Goal: Task Accomplishment & Management: Complete application form

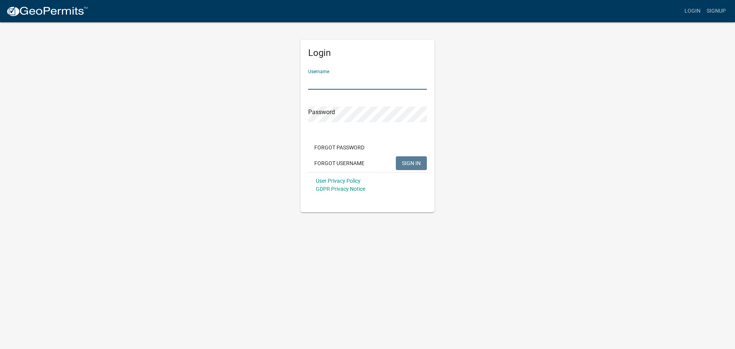
click at [351, 84] on input "Username" at bounding box center [367, 82] width 119 height 16
type input "[PERSON_NAME][EMAIL_ADDRESS][PERSON_NAME][DOMAIN_NAME]"
click at [396, 156] on button "SIGN IN" at bounding box center [411, 163] width 31 height 14
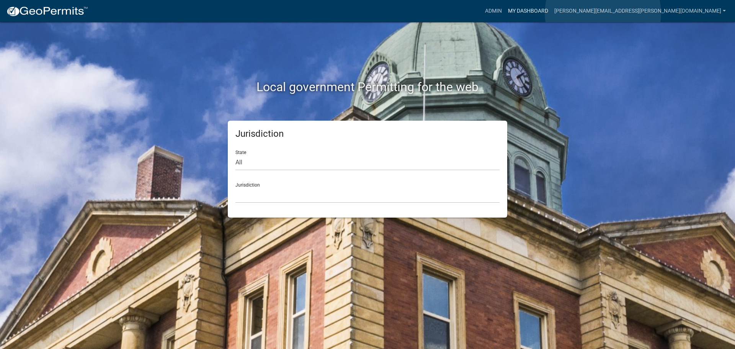
click at [551, 13] on link "My Dashboard" at bounding box center [528, 11] width 46 height 15
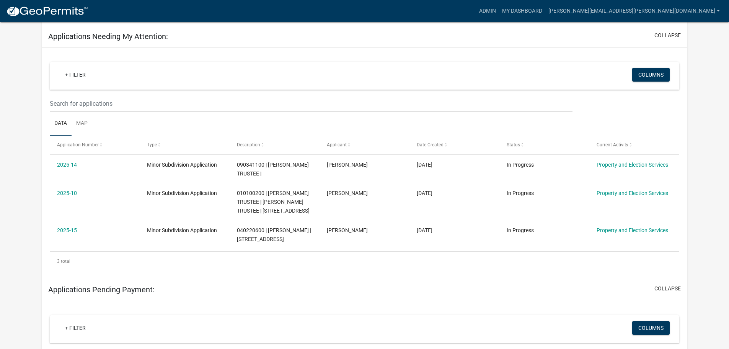
scroll to position [109, 0]
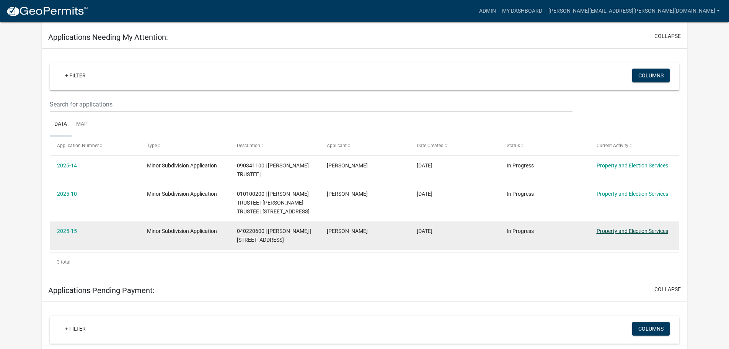
click at [638, 231] on link "Property and Election Services" at bounding box center [633, 231] width 72 height 6
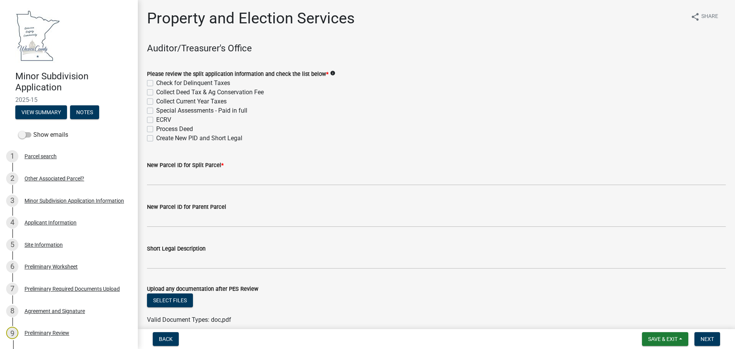
click at [156, 82] on label "Check for Delinquent Taxes" at bounding box center [193, 82] width 74 height 9
click at [156, 82] on input "Check for Delinquent Taxes" at bounding box center [158, 80] width 5 height 5
checkbox input "true"
checkbox input "false"
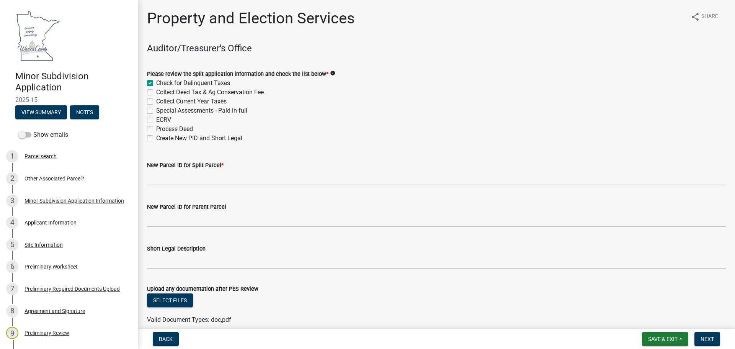
checkbox input "false"
click at [156, 93] on label "Collect Deed Tax & Ag Conservation Fee" at bounding box center [210, 92] width 108 height 9
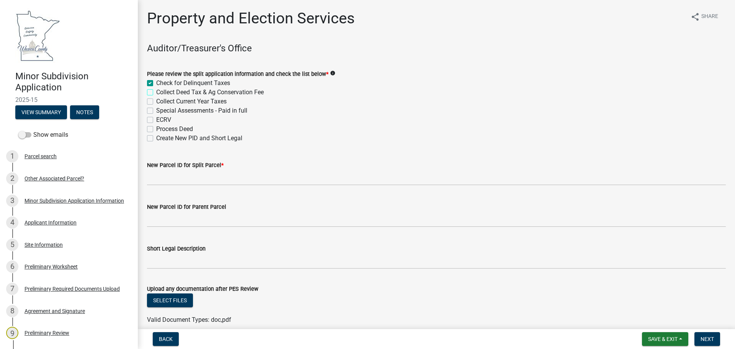
click at [156, 93] on input "Collect Deed Tax & Ag Conservation Fee" at bounding box center [158, 90] width 5 height 5
checkbox input "true"
checkbox input "false"
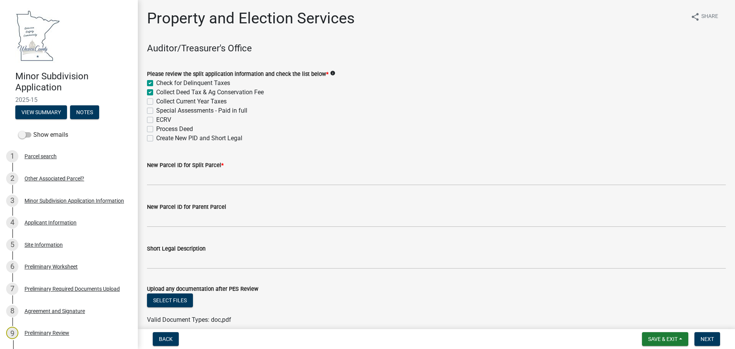
checkbox input "false"
click at [156, 99] on label "Collect Current Year Taxes" at bounding box center [191, 101] width 70 height 9
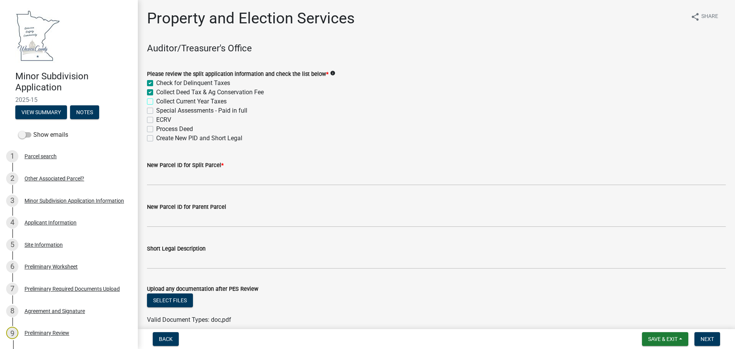
click at [156, 99] on input "Collect Current Year Taxes" at bounding box center [158, 99] width 5 height 5
checkbox input "true"
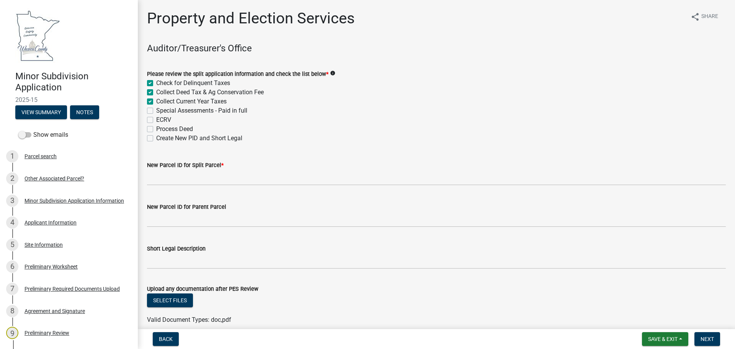
checkbox input "false"
click at [156, 111] on label "Special Assessments - Paid in full" at bounding box center [201, 110] width 91 height 9
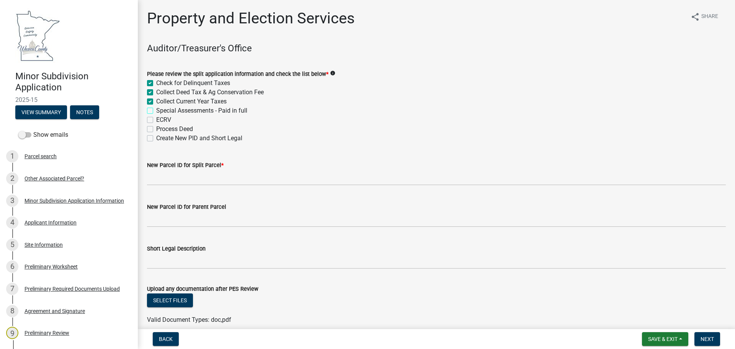
click at [156, 111] on input "Special Assessments - Paid in full" at bounding box center [158, 108] width 5 height 5
checkbox input "true"
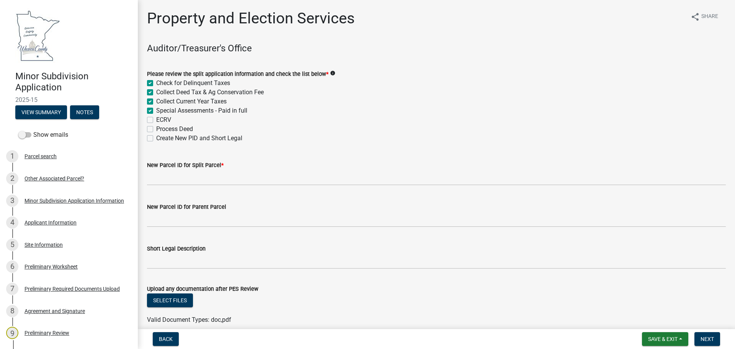
checkbox input "true"
checkbox input "false"
click at [156, 120] on label "ECRV" at bounding box center [163, 119] width 15 height 9
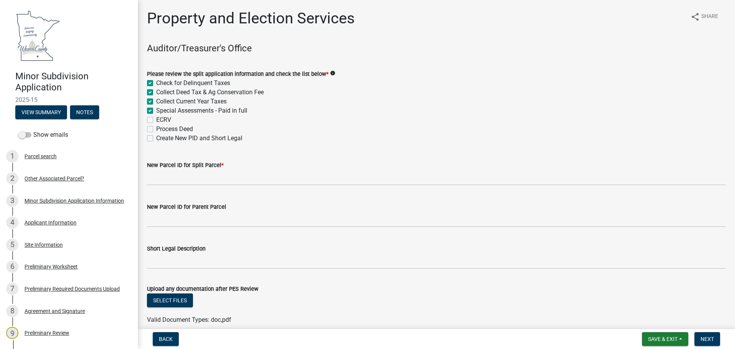
click at [156, 120] on input "ECRV" at bounding box center [158, 117] width 5 height 5
checkbox input "true"
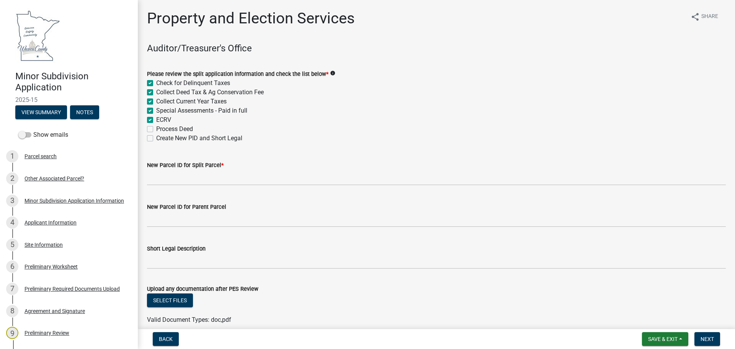
checkbox input "true"
checkbox input "false"
click at [156, 127] on label "Process Deed" at bounding box center [174, 128] width 37 height 9
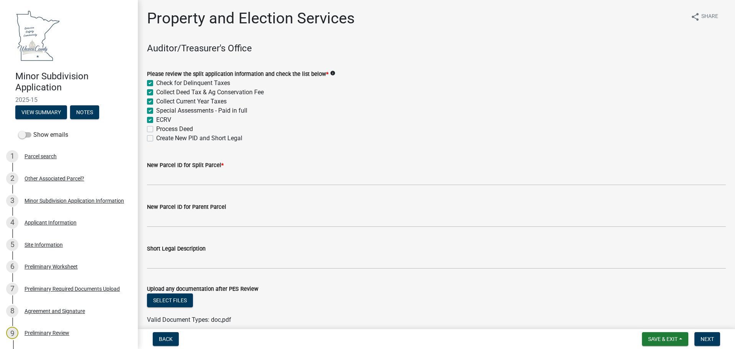
click at [156, 127] on input "Process Deed" at bounding box center [158, 126] width 5 height 5
checkbox input "true"
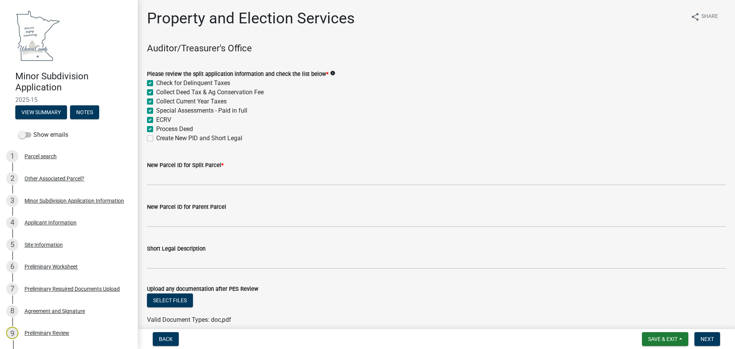
checkbox input "true"
click at [156, 137] on label "Create New PID and Short Legal" at bounding box center [199, 138] width 86 height 9
click at [156, 137] on input "Create New PID and Short Legal" at bounding box center [158, 136] width 5 height 5
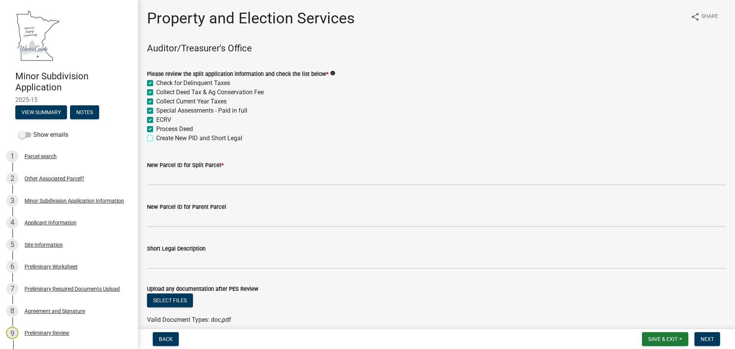
checkbox input "true"
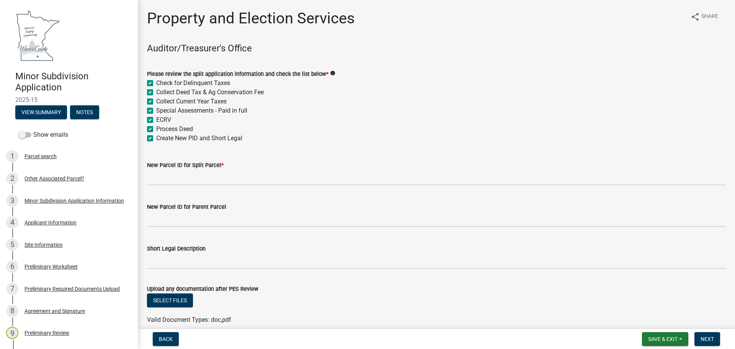
checkbox input "true"
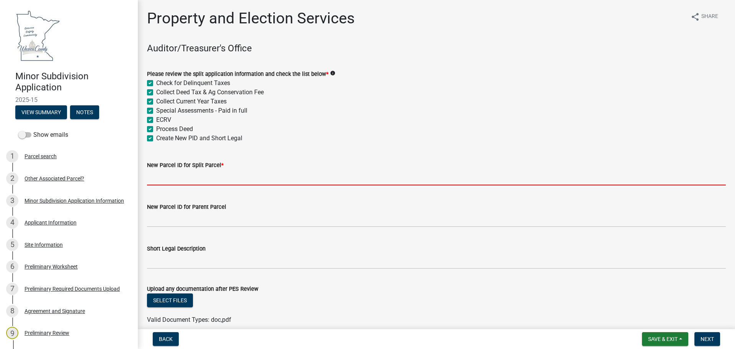
click at [169, 182] on input "New Parcel ID for Split Parcel *" at bounding box center [436, 178] width 579 height 16
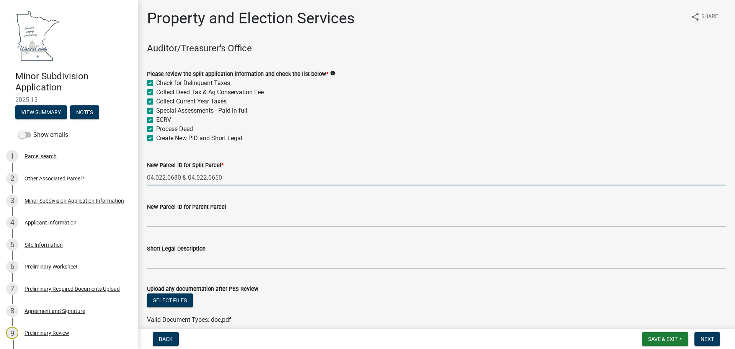
type input "04.022.0680 & 04.022.0650"
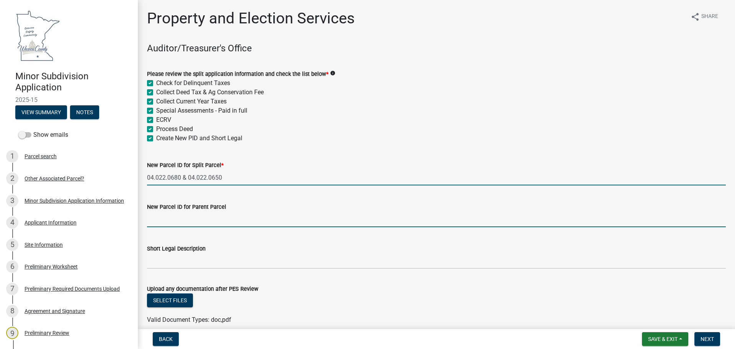
click at [158, 220] on input "New Parcel ID for Parent Parcel" at bounding box center [436, 219] width 579 height 16
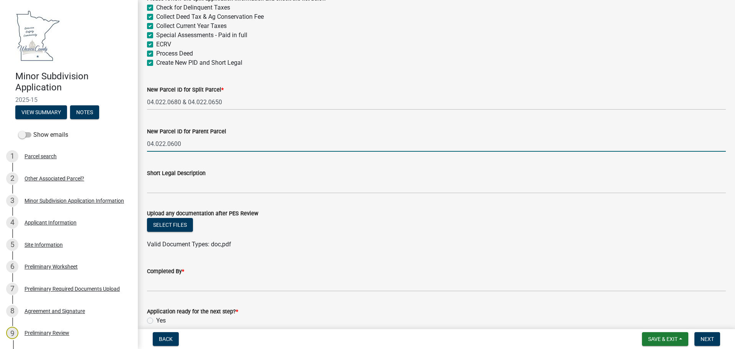
scroll to position [77, 0]
type input "04.022.0600"
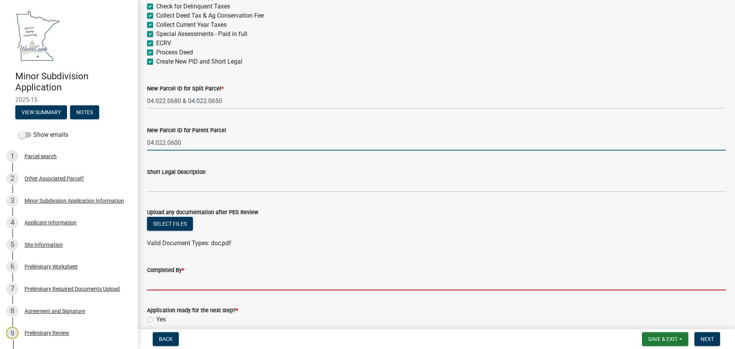
click at [166, 287] on input "Completed By *" at bounding box center [436, 282] width 579 height 16
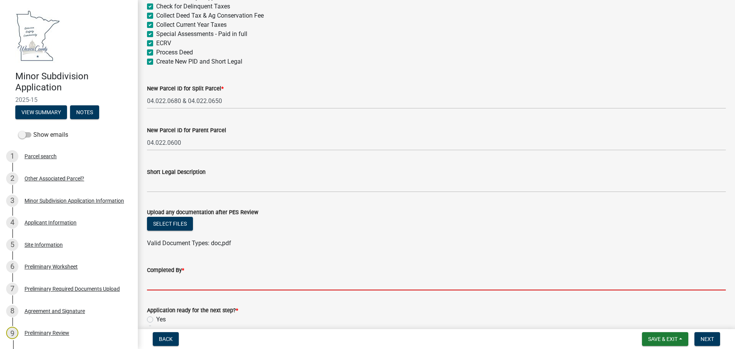
type input "RN"
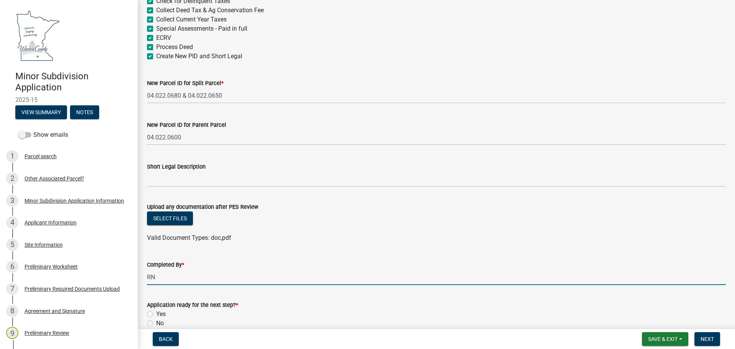
scroll to position [121, 0]
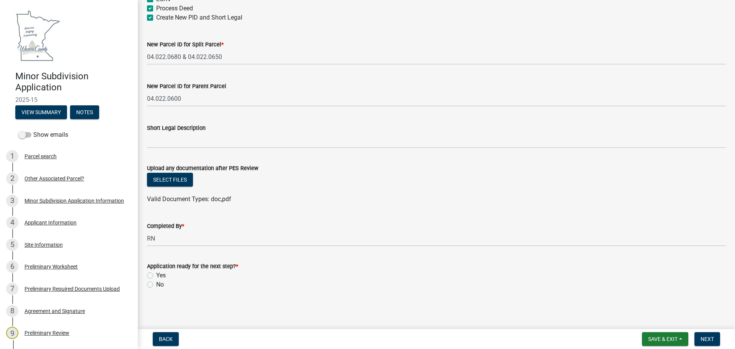
click at [156, 274] on label "Yes" at bounding box center [161, 275] width 10 height 9
click at [156, 274] on input "Yes" at bounding box center [158, 273] width 5 height 5
radio input "true"
click at [712, 341] on span "Next" at bounding box center [706, 339] width 13 height 6
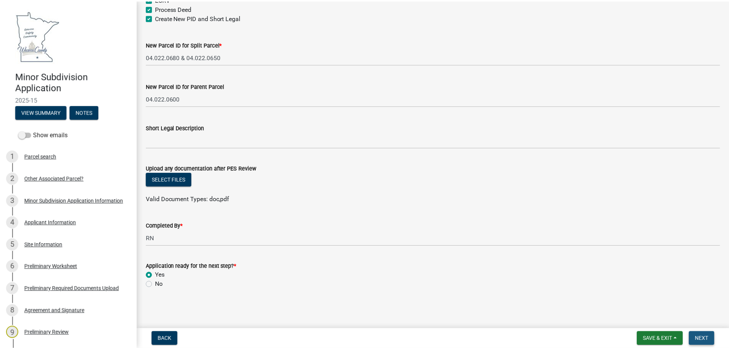
scroll to position [0, 0]
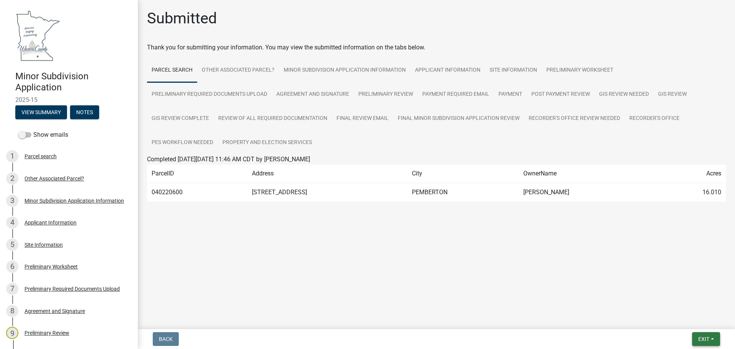
click at [702, 339] on span "Exit" at bounding box center [703, 339] width 11 height 6
click at [682, 318] on button "Save & Exit" at bounding box center [689, 319] width 61 height 18
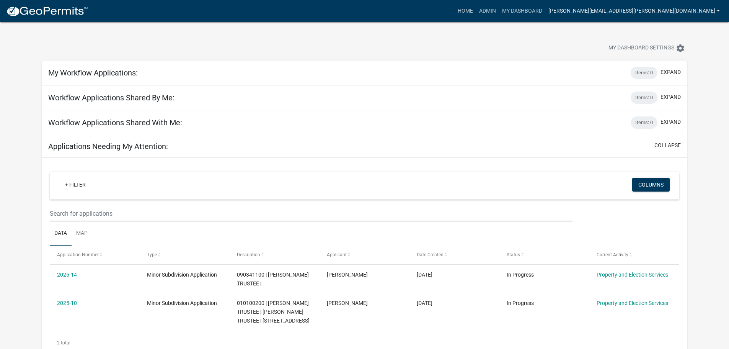
click at [672, 11] on link "[PERSON_NAME][EMAIL_ADDRESS][PERSON_NAME][DOMAIN_NAME]" at bounding box center [634, 11] width 178 height 15
click at [683, 75] on link "Logout" at bounding box center [692, 74] width 61 height 18
